Goal: Task Accomplishment & Management: Manage account settings

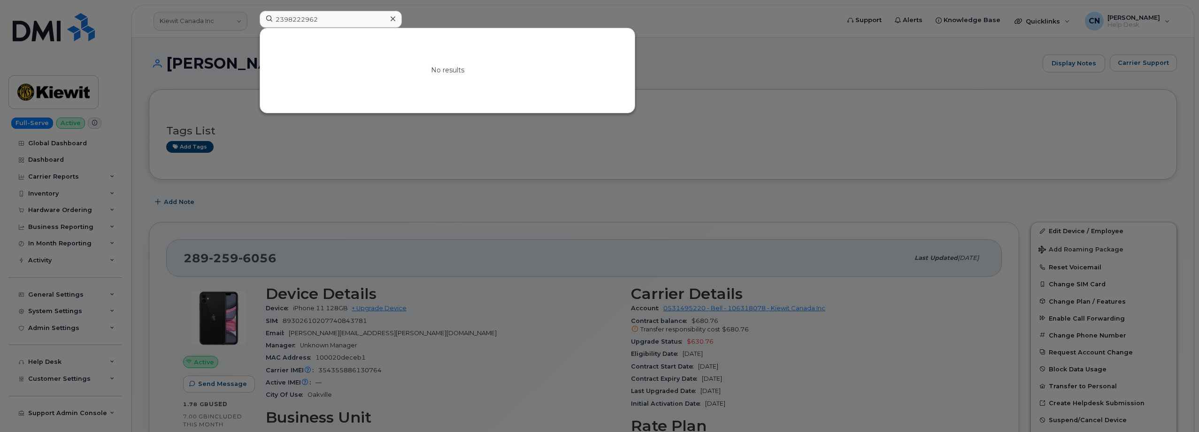
drag, startPoint x: 343, startPoint y: 22, endPoint x: 85, endPoint y: 58, distance: 260.8
click at [252, 31] on div "2398222962 No results" at bounding box center [546, 21] width 589 height 21
drag, startPoint x: 333, startPoint y: 17, endPoint x: 153, endPoint y: 39, distance: 181.6
click at [252, 31] on div "9739007070 No results" at bounding box center [546, 21] width 589 height 21
paste input "Skyler Storm"
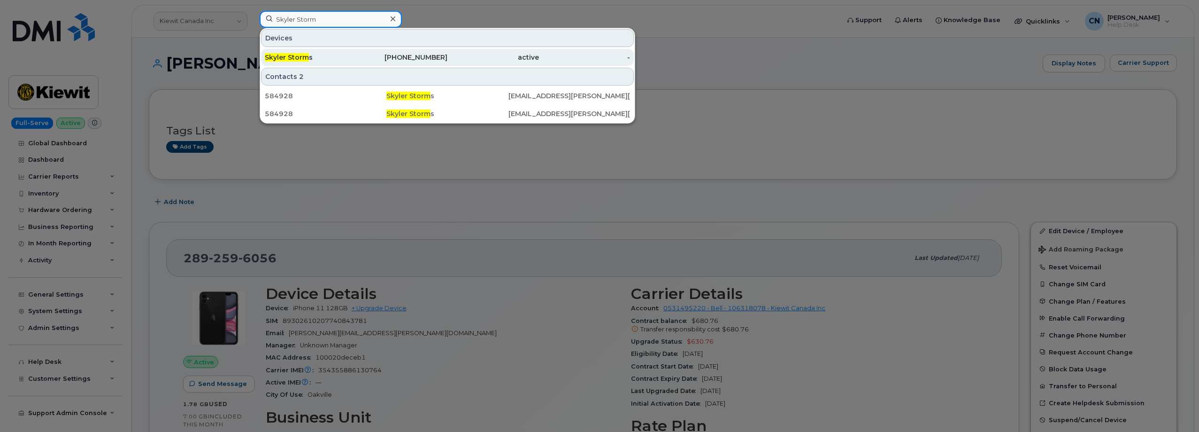
type input "Skyler Storm"
click at [324, 64] on div "Skyler Storm s" at bounding box center [311, 57] width 92 height 17
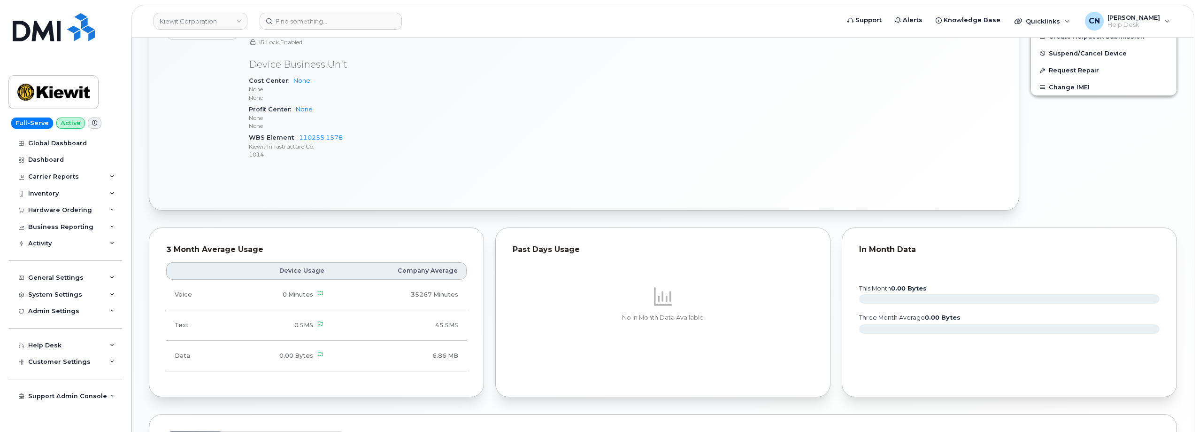
scroll to position [542, 0]
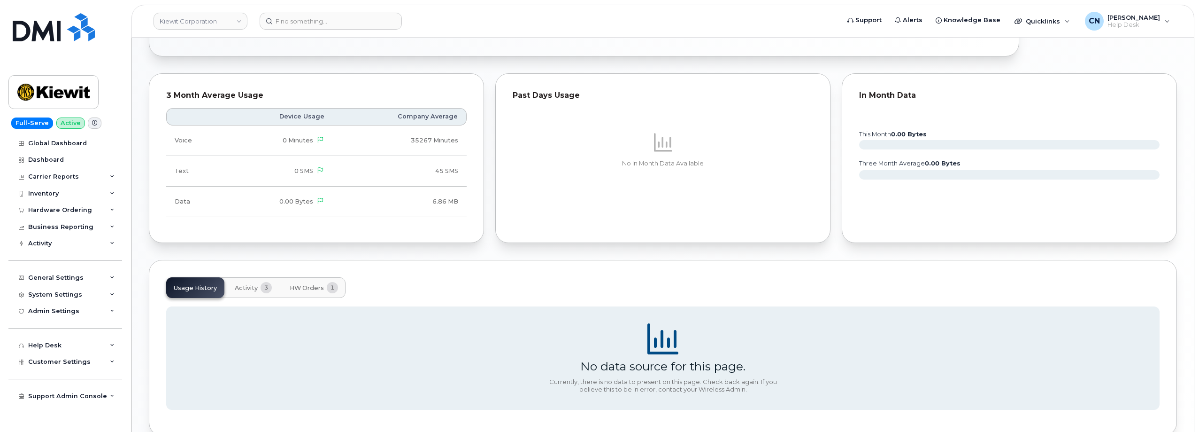
click at [313, 278] on div "Usage History Activity 3 HW Orders 1 No data source for this page. Currently, t…" at bounding box center [663, 348] width 1029 height 176
click at [307, 286] on span "HW Orders" at bounding box center [307, 288] width 34 height 8
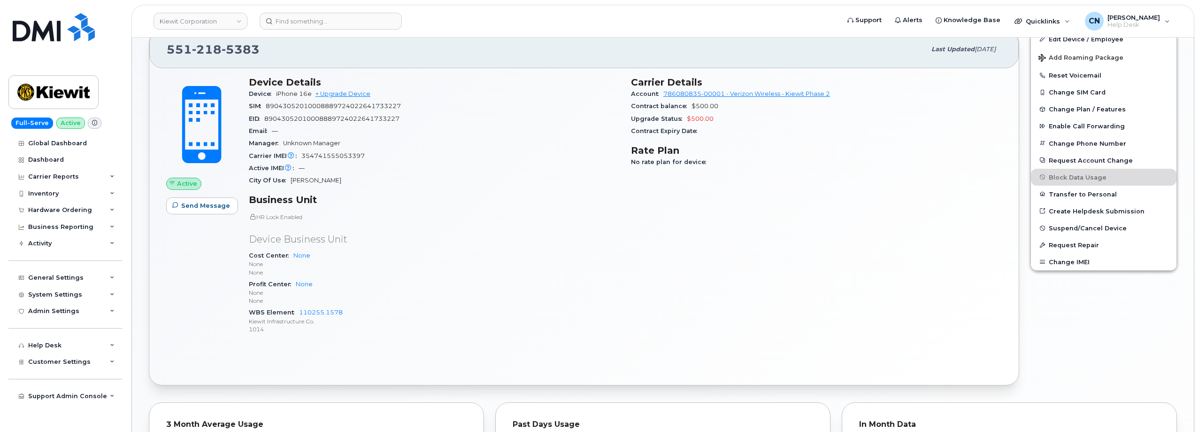
scroll to position [0, 0]
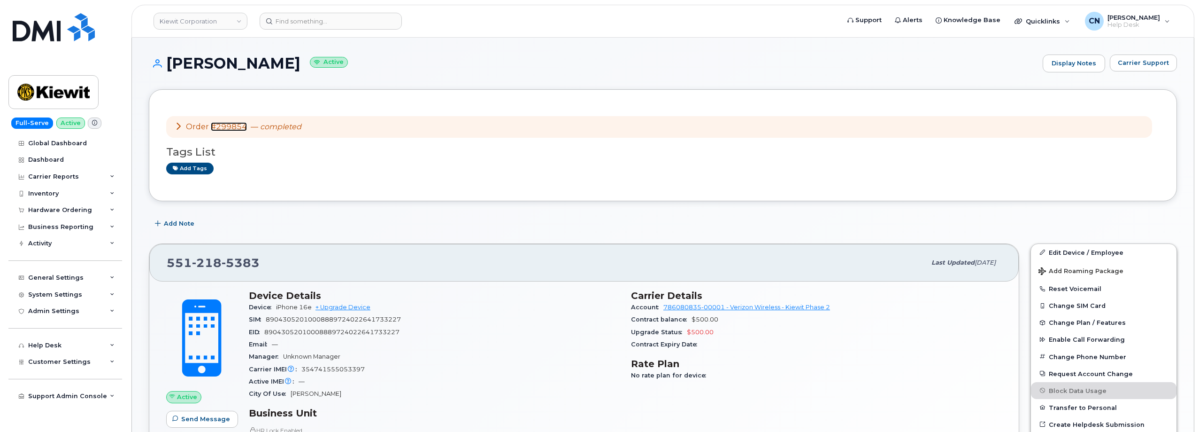
click at [230, 124] on link "#299854" at bounding box center [229, 126] width 36 height 9
drag, startPoint x: 268, startPoint y: 263, endPoint x: 161, endPoint y: 263, distance: 106.6
click at [161, 263] on div "551 218 5383 Last updated Sep 09, 2025" at bounding box center [584, 263] width 870 height 38
copy span "551 218 5383"
click at [330, 369] on span "354741555053397" at bounding box center [333, 368] width 63 height 7
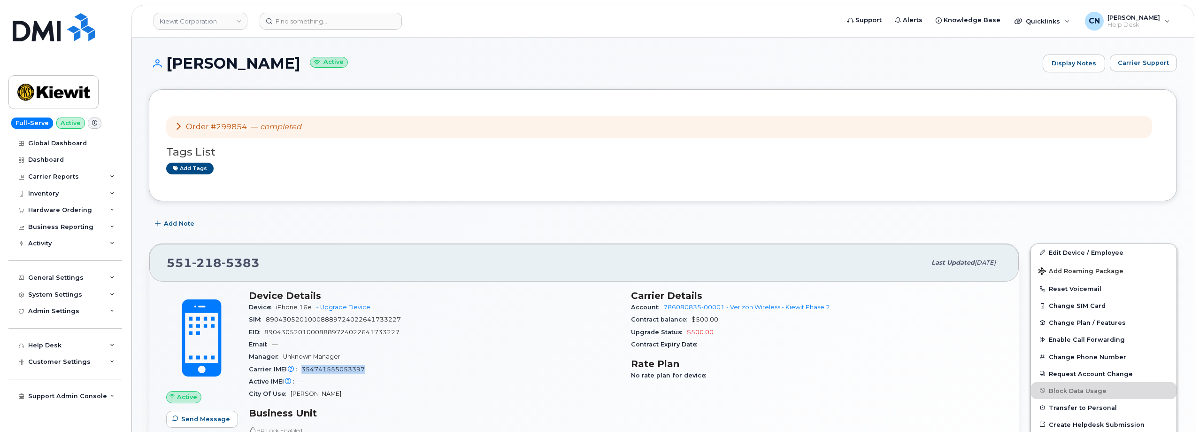
click at [330, 369] on span "354741555053397" at bounding box center [333, 368] width 63 height 7
copy span "354741555053397"
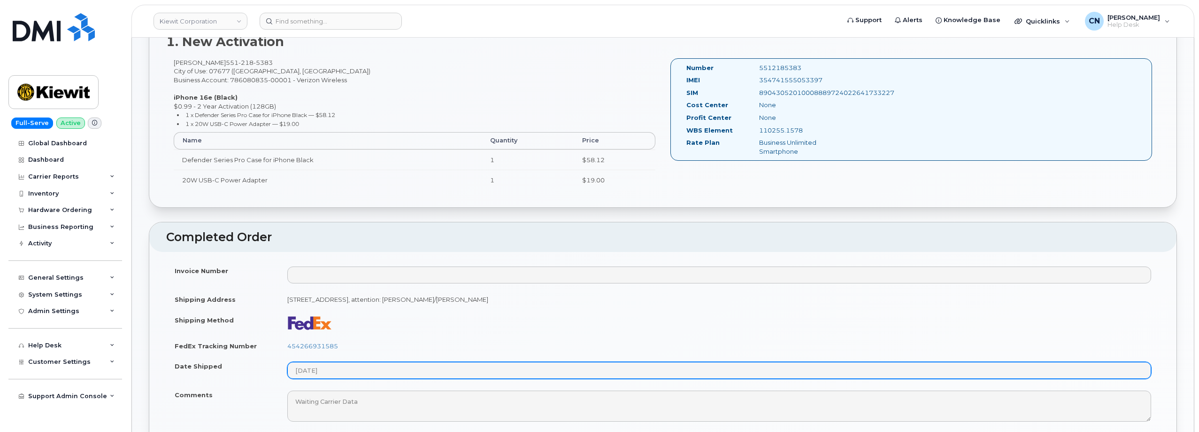
scroll to position [470, 0]
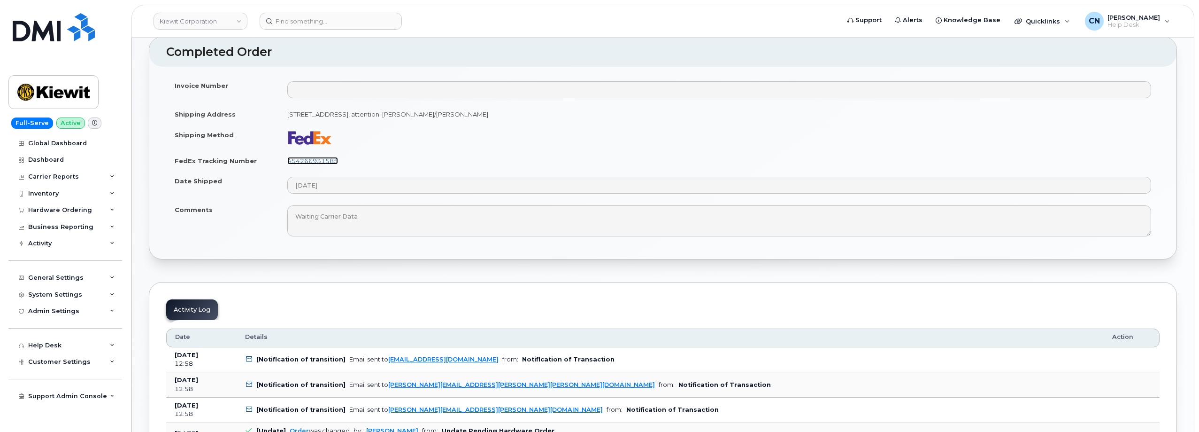
click at [326, 160] on link "454266931585" at bounding box center [312, 161] width 51 height 8
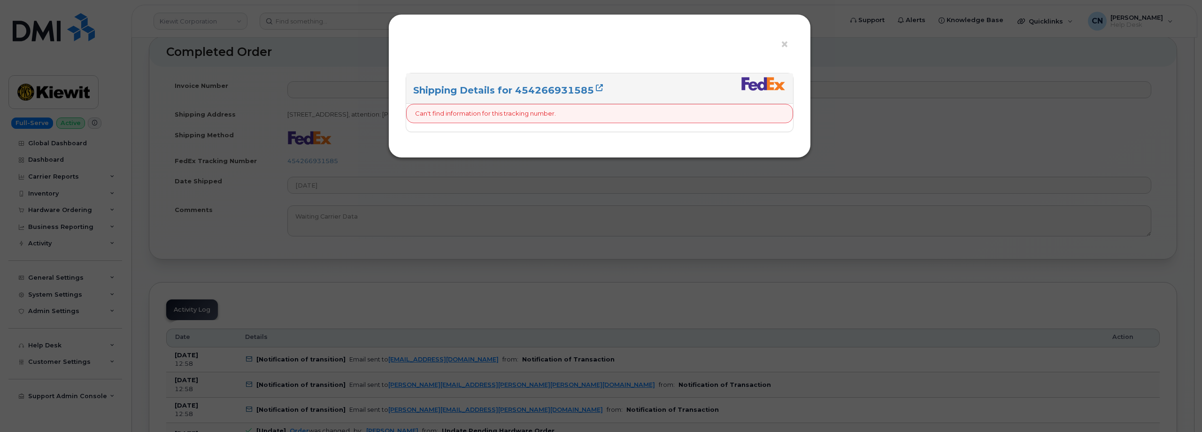
click at [548, 234] on div "× Shipping Details for 454266931585 Can't find information for this tracking nu…" at bounding box center [601, 216] width 1202 height 432
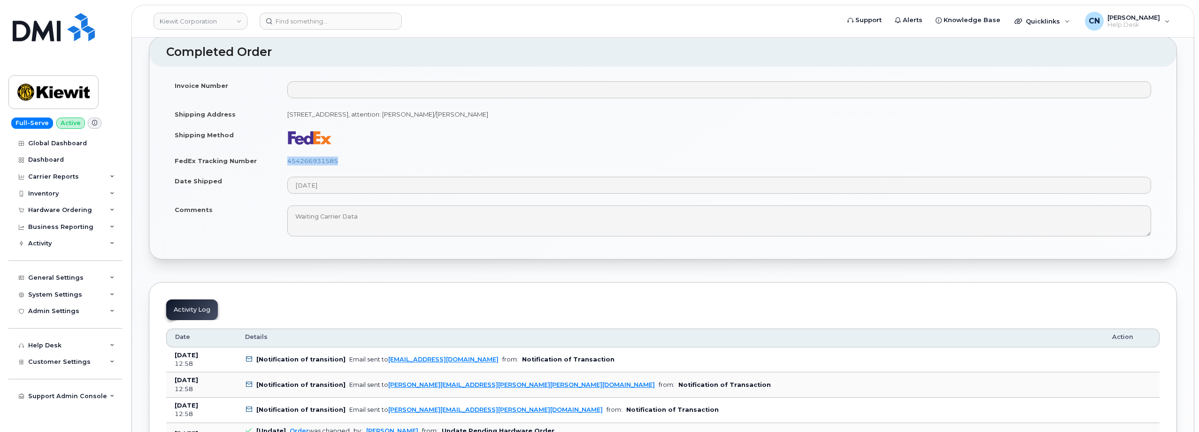
drag, startPoint x: 354, startPoint y: 159, endPoint x: 285, endPoint y: 161, distance: 69.1
click at [285, 161] on td "454266931585" at bounding box center [719, 160] width 881 height 21
copy link "454266931585"
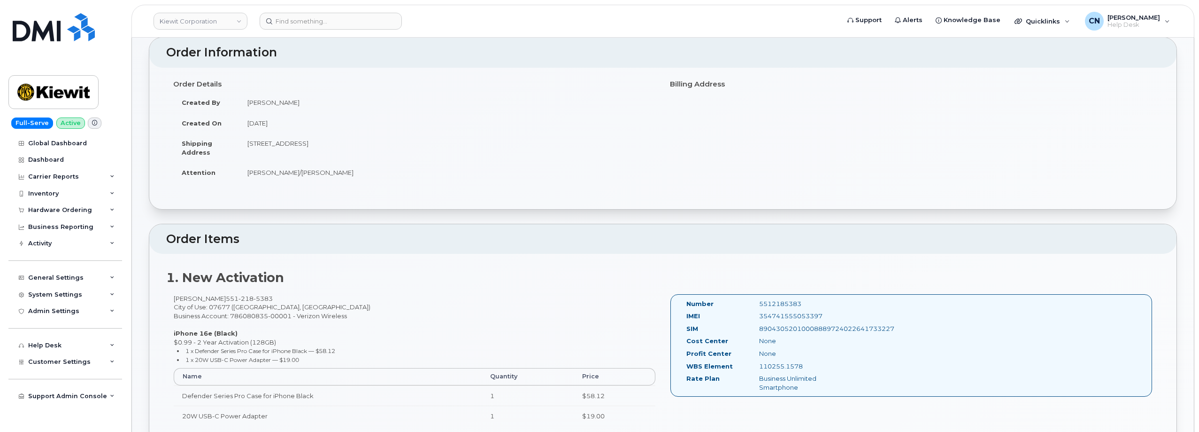
scroll to position [0, 0]
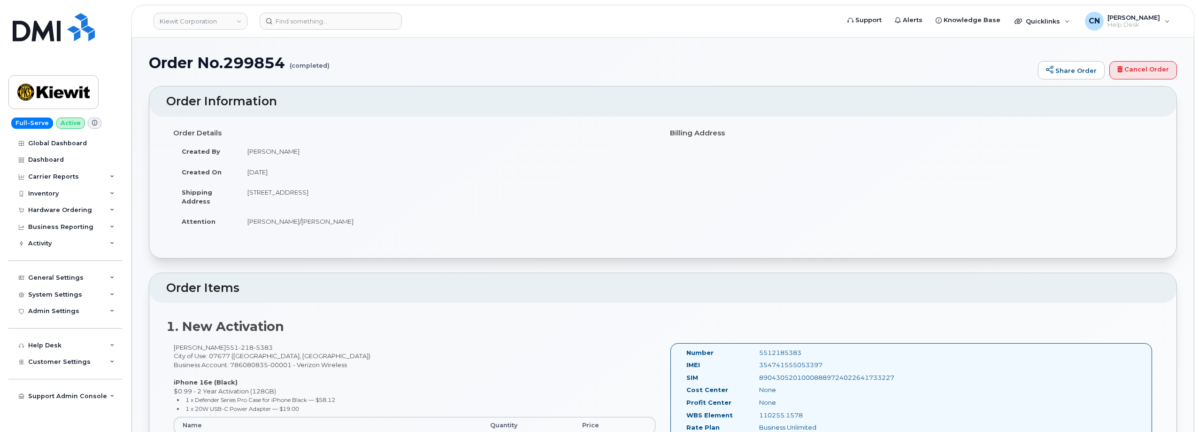
click at [260, 68] on h1 "Order No.299854 (completed)" at bounding box center [591, 62] width 885 height 16
copy h1 "299854"
drag, startPoint x: 289, startPoint y: 152, endPoint x: 247, endPoint y: 152, distance: 41.8
click at [247, 152] on td "Barbara Dye" at bounding box center [447, 151] width 417 height 21
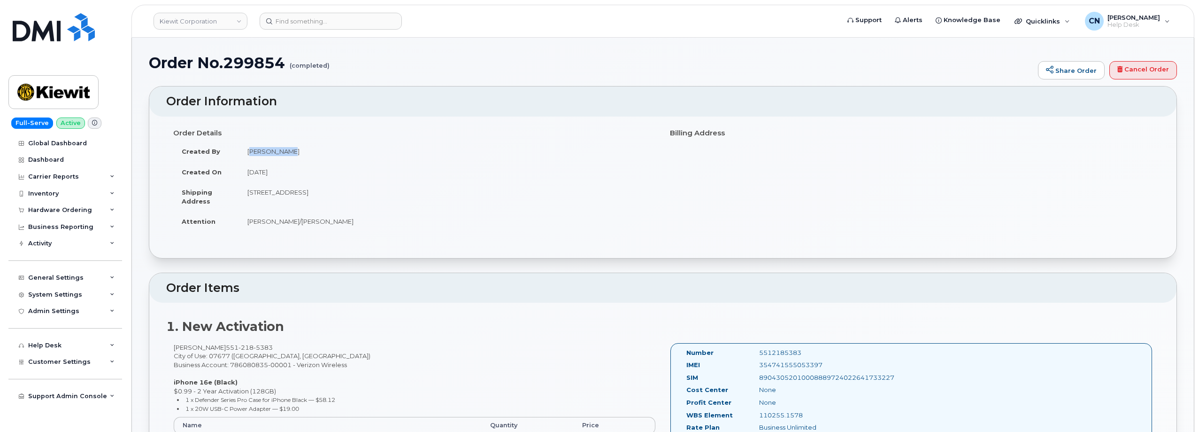
copy td "Barbara Dye"
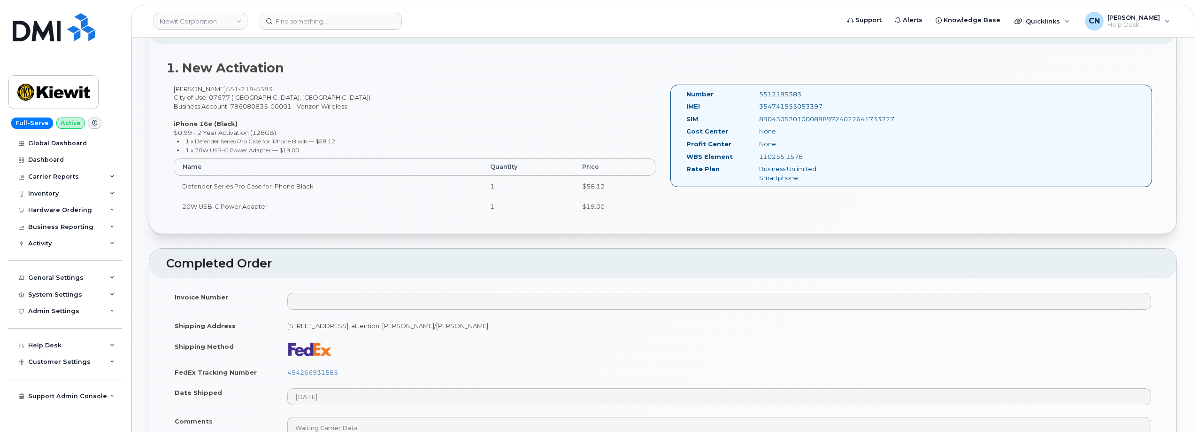
scroll to position [282, 0]
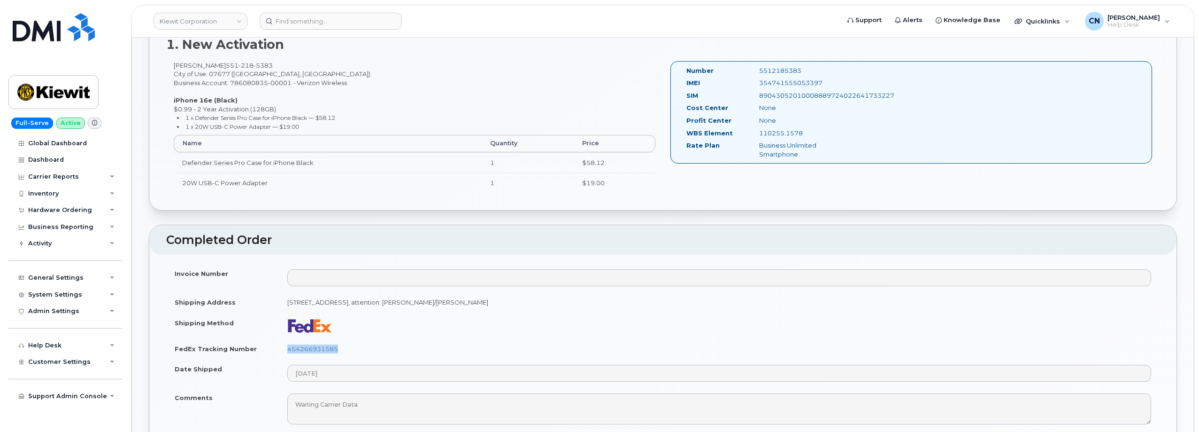
drag, startPoint x: 351, startPoint y: 344, endPoint x: 257, endPoint y: 307, distance: 100.6
click at [287, 346] on td "454266931585" at bounding box center [719, 348] width 881 height 21
copy link "454266931585"
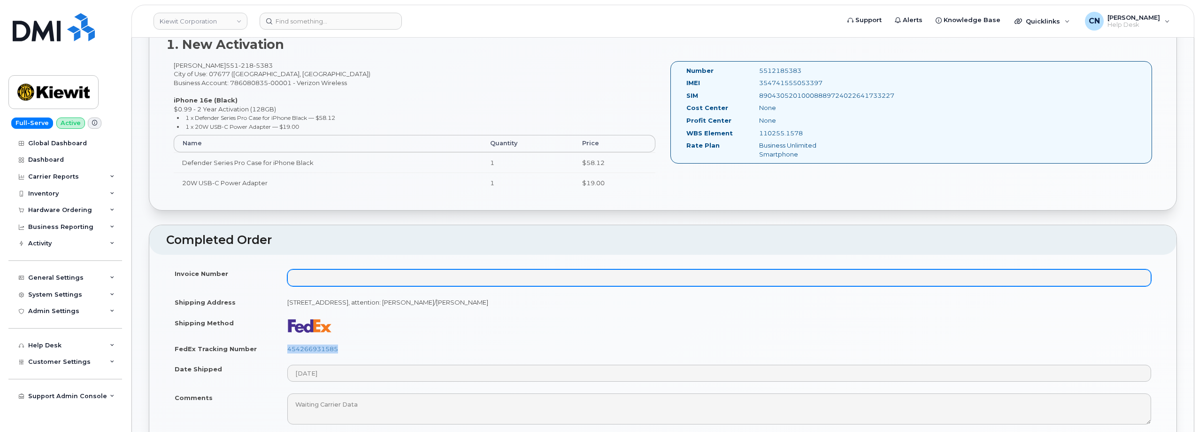
scroll to position [0, 0]
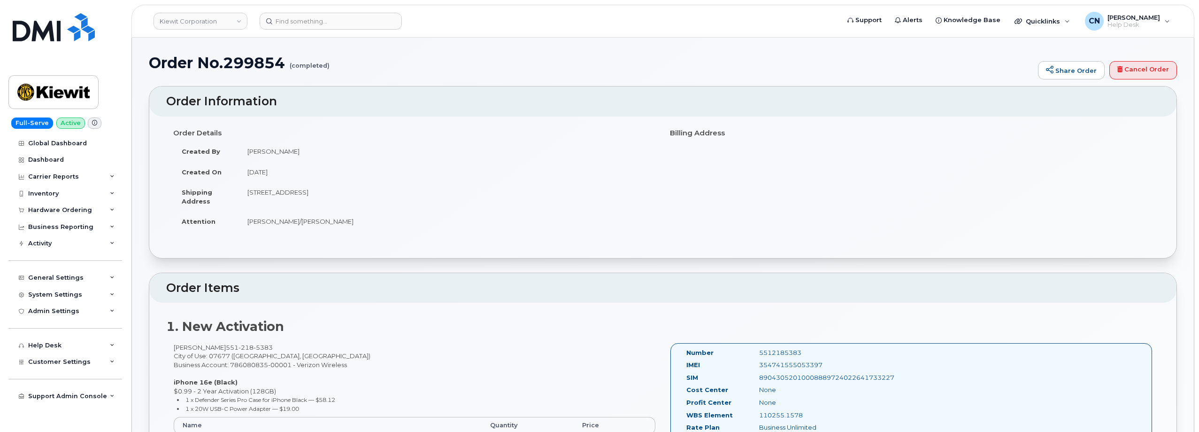
drag, startPoint x: 437, startPoint y: 191, endPoint x: 244, endPoint y: 188, distance: 193.0
click at [244, 188] on td "470 Chestnut Ridge Road, Woodcliff Lake, NJ, 07677, USA" at bounding box center [447, 196] width 417 height 29
copy td "470 Chestnut Ridge Road, Woodcliff Lake, NJ, 07677, USA"
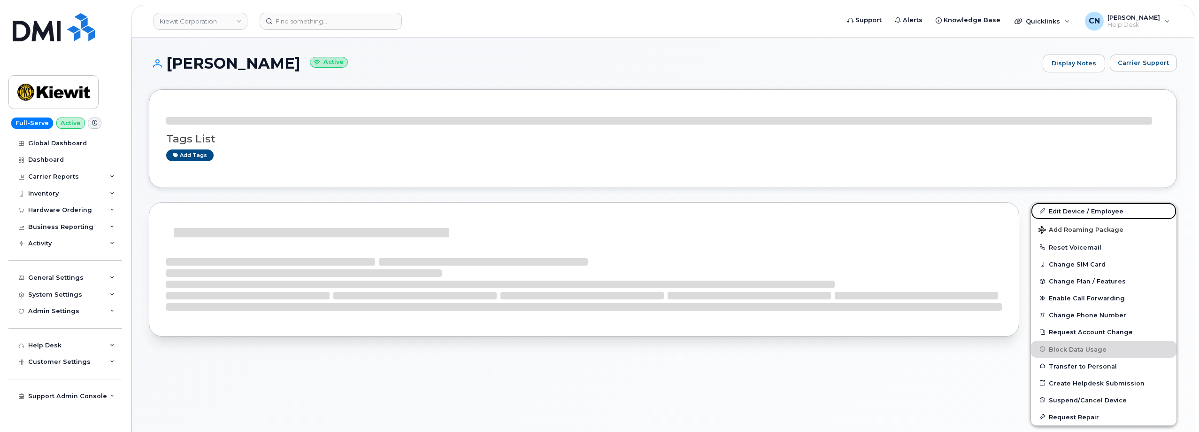
click at [1057, 209] on link "Edit Device / Employee" at bounding box center [1104, 210] width 146 height 17
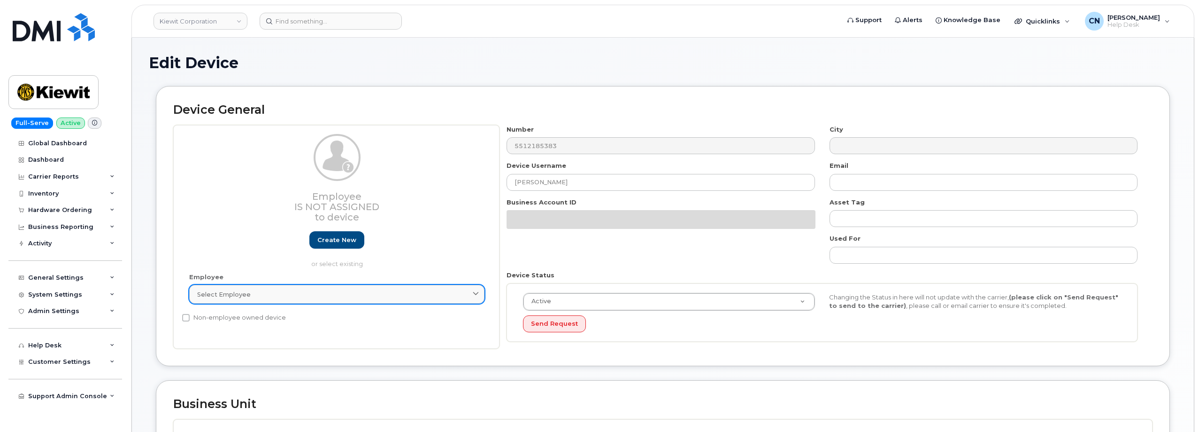
click at [359, 290] on div "Select employee" at bounding box center [336, 294] width 279 height 9
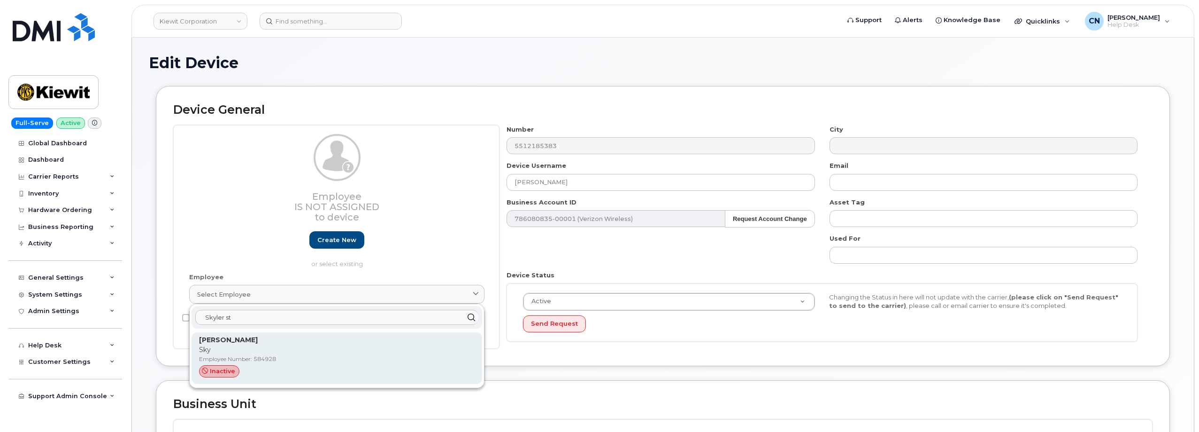
type input "Skyler st"
click at [302, 348] on p "Sky" at bounding box center [337, 350] width 276 height 10
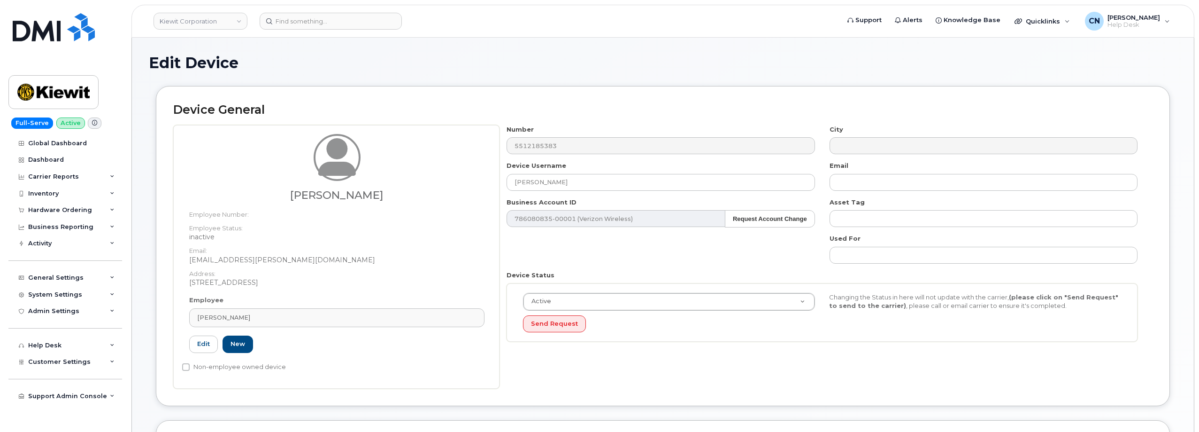
type input "584928"
type input "[EMAIL_ADDRESS][PERSON_NAME][DOMAIN_NAME]"
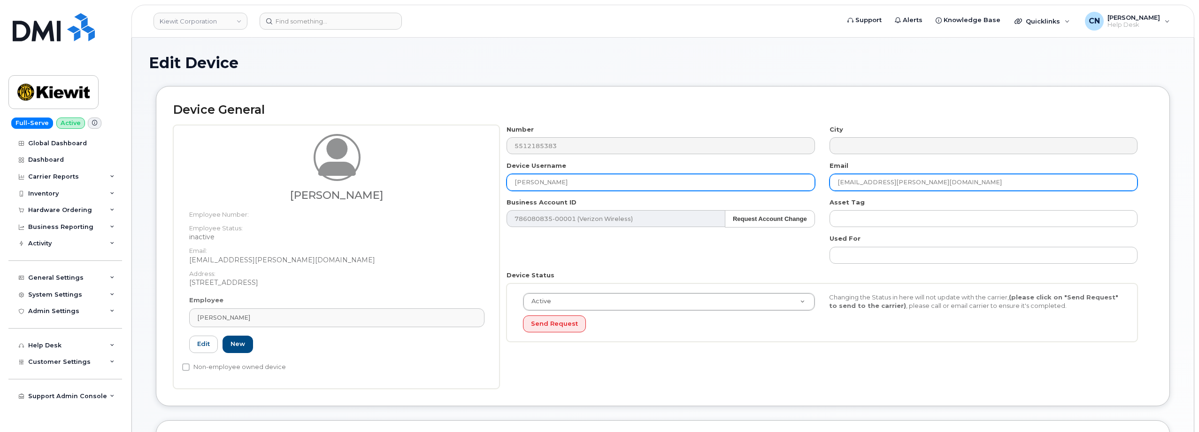
drag, startPoint x: 924, startPoint y: 185, endPoint x: 779, endPoint y: 181, distance: 144.7
click at [781, 181] on div "Number 5512185383 City Device Username [PERSON_NAME] Email [EMAIL_ADDRESS][PERS…" at bounding box center [823, 237] width 646 height 224
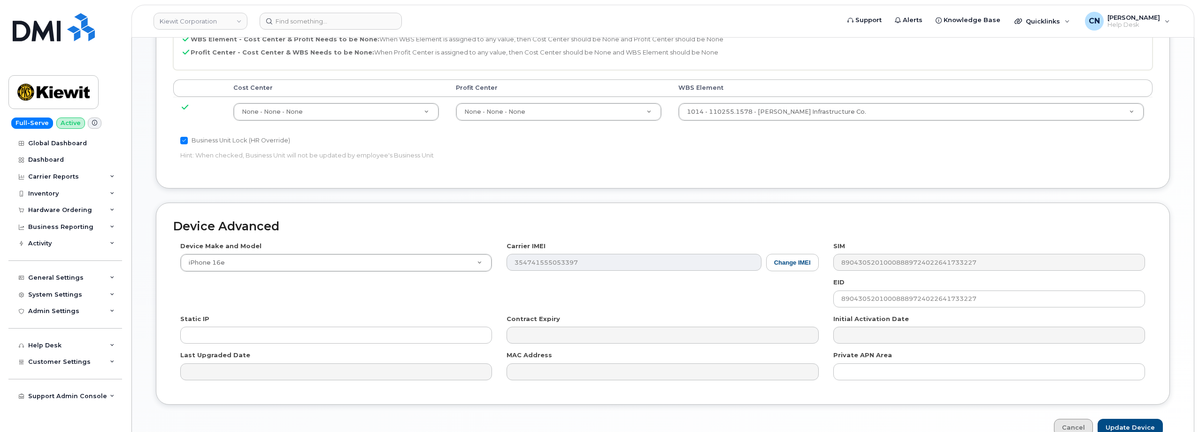
scroll to position [513, 0]
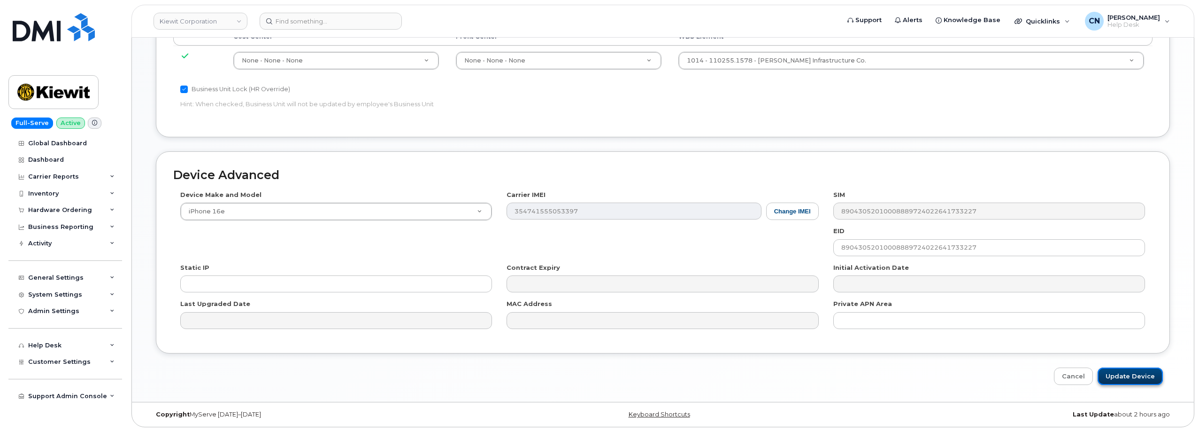
click at [1122, 379] on input "Update Device" at bounding box center [1130, 375] width 65 height 17
type input "Saving..."
